Goal: Task Accomplishment & Management: Manage account settings

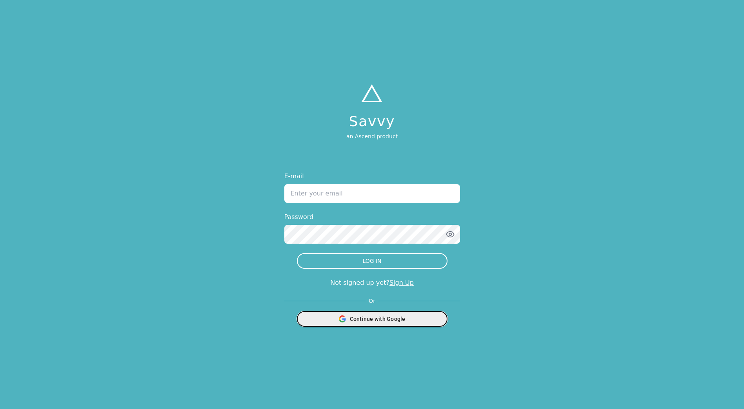
click at [393, 320] on span "Continue with Google" at bounding box center [378, 319] width 56 height 8
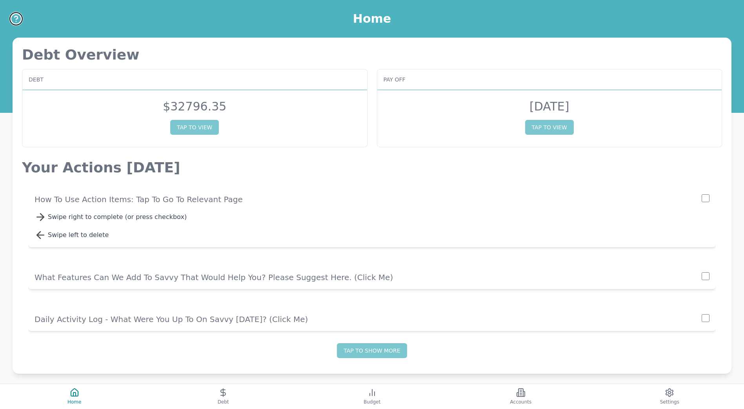
click at [13, 20] on icon "Help" at bounding box center [16, 19] width 13 height 13
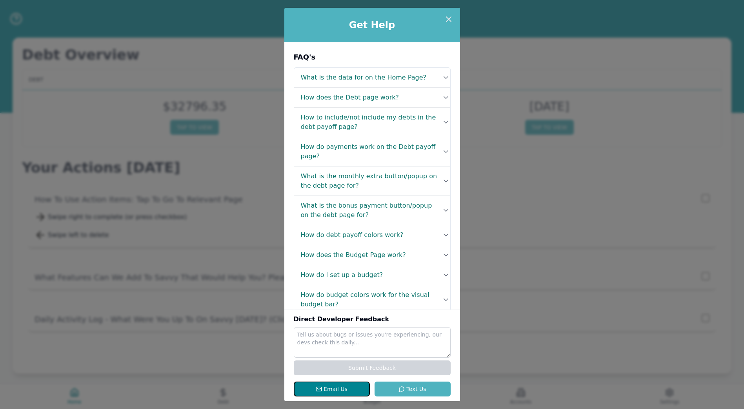
click at [313, 391] on button "Email Us" at bounding box center [332, 389] width 76 height 15
click at [316, 388] on button "Email Us" at bounding box center [332, 389] width 76 height 15
click at [244, 171] on div "Get Help FAQ's What is the data for on the Home Page? Your Home page gives you …" at bounding box center [372, 204] width 744 height 409
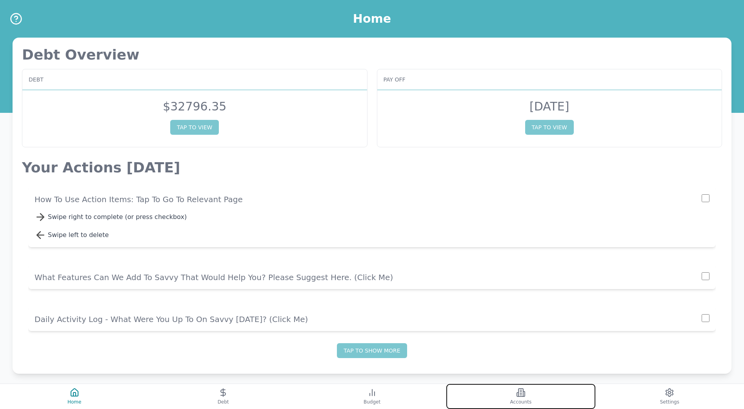
click at [513, 395] on button "Accounts" at bounding box center [520, 396] width 149 height 25
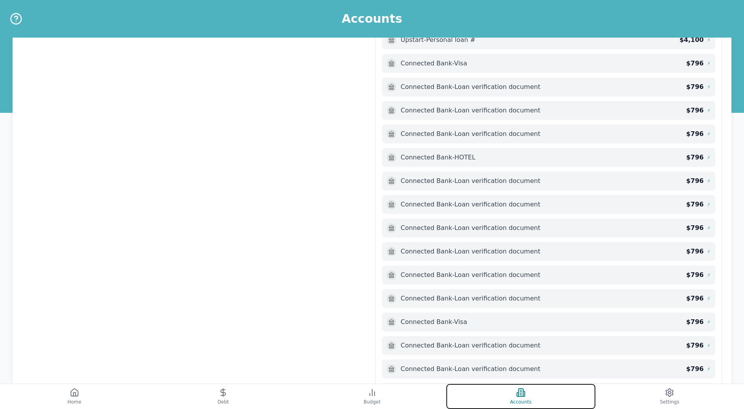
scroll to position [118, 0]
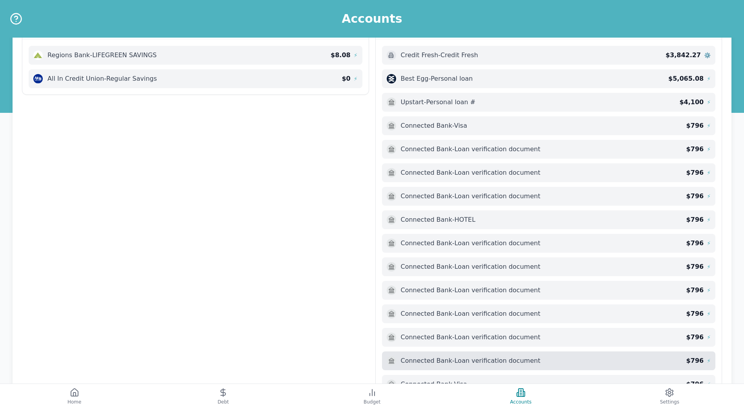
click at [648, 357] on div "Connected Bank - Loan verification document" at bounding box center [537, 360] width 300 height 9
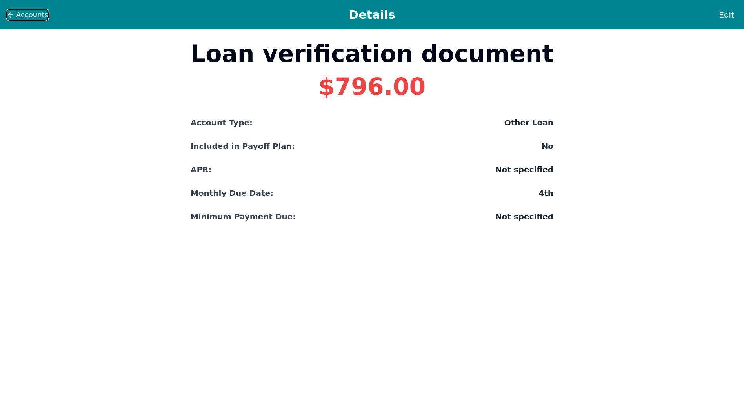
click at [25, 18] on span "Accounts" at bounding box center [32, 14] width 32 height 11
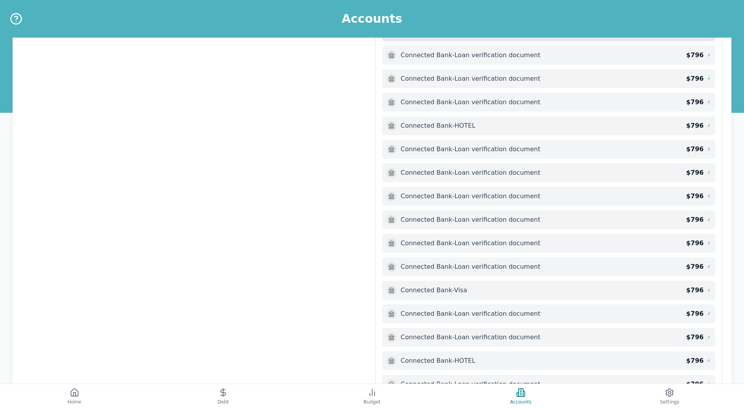
scroll to position [183, 0]
